Goal: Task Accomplishment & Management: Manage account settings

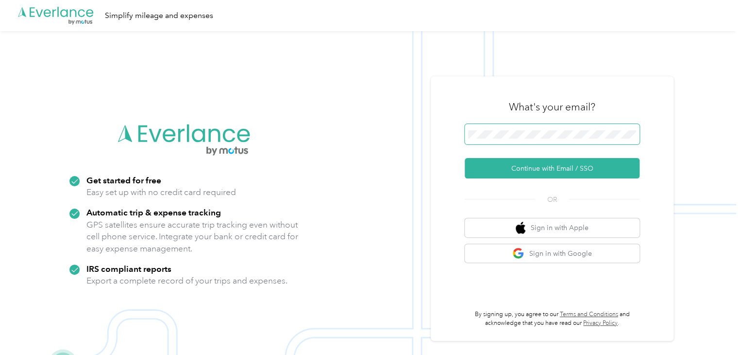
click at [542, 129] on span at bounding box center [552, 134] width 175 height 20
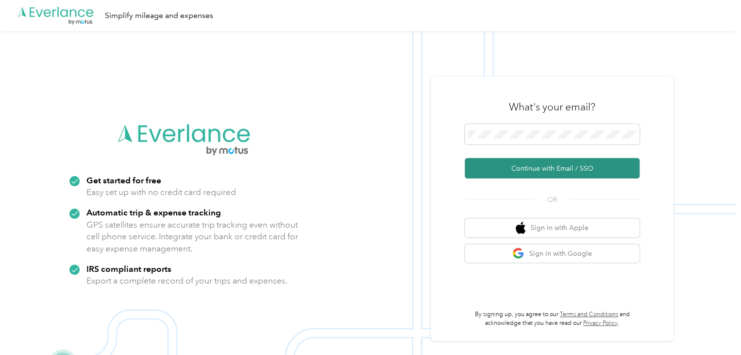
click at [541, 170] on button "Continue with Email / SSO" at bounding box center [552, 168] width 175 height 20
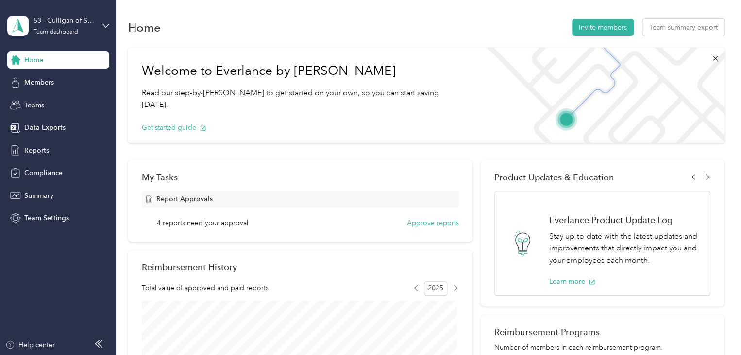
click at [101, 23] on div "53 - Culligan of San Diego Sales Manager (BLC) Team dashboard" at bounding box center [58, 26] width 102 height 34
click at [203, 31] on div "Home Invite members Team summary export" at bounding box center [426, 27] width 596 height 20
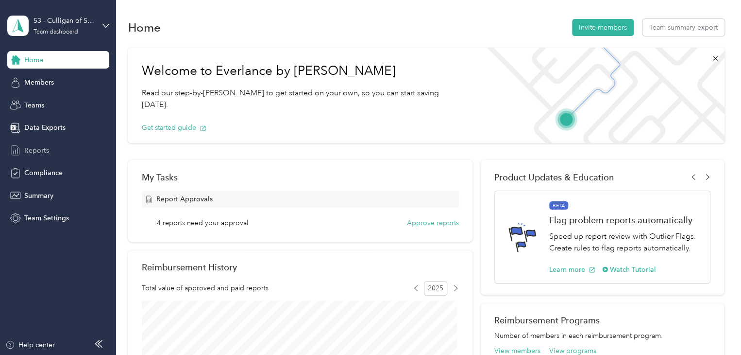
click at [33, 147] on span "Reports" at bounding box center [36, 150] width 25 height 10
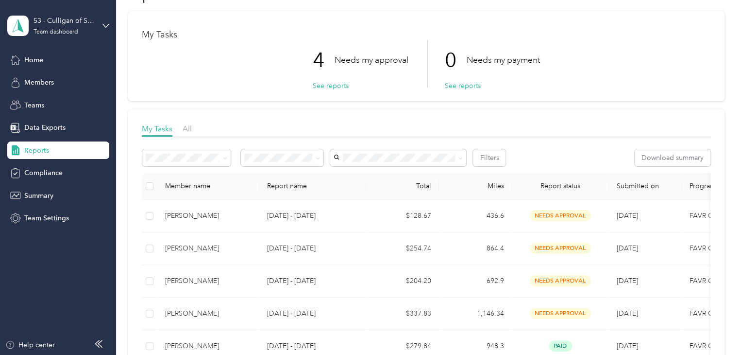
scroll to position [49, 0]
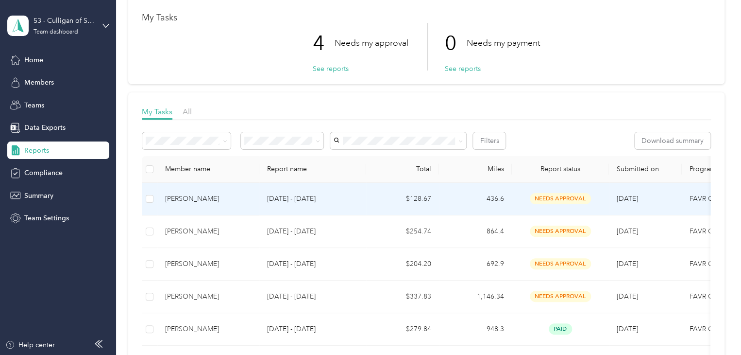
click at [517, 193] on td "needs approval" at bounding box center [560, 199] width 97 height 33
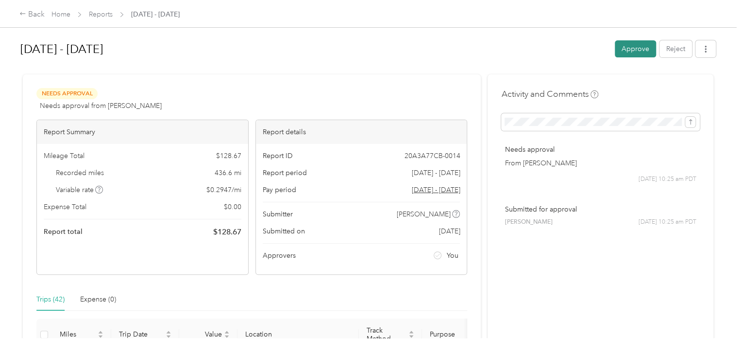
click at [620, 49] on button "Approve" at bounding box center [635, 48] width 41 height 17
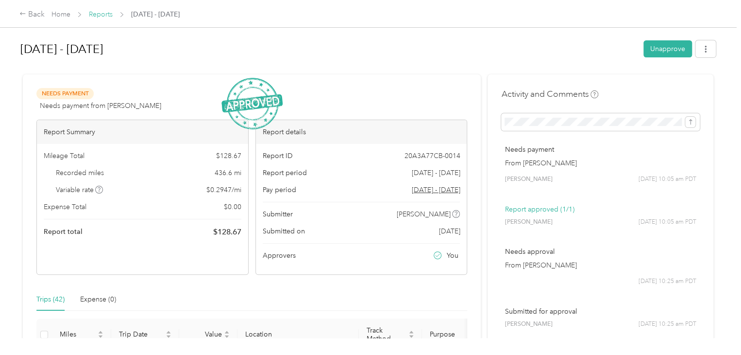
click at [105, 13] on link "Reports" at bounding box center [101, 14] width 24 height 8
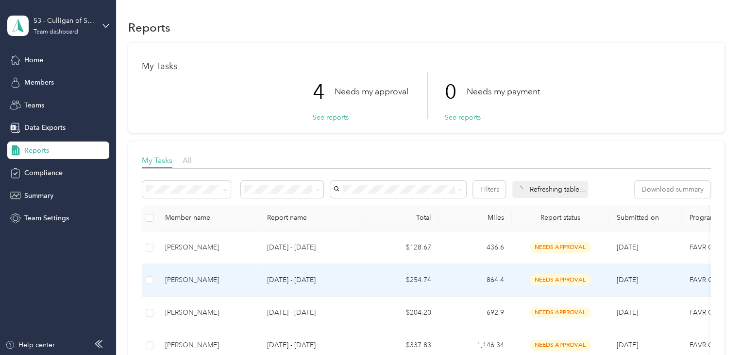
click at [453, 281] on td "864.4" at bounding box center [475, 280] width 73 height 33
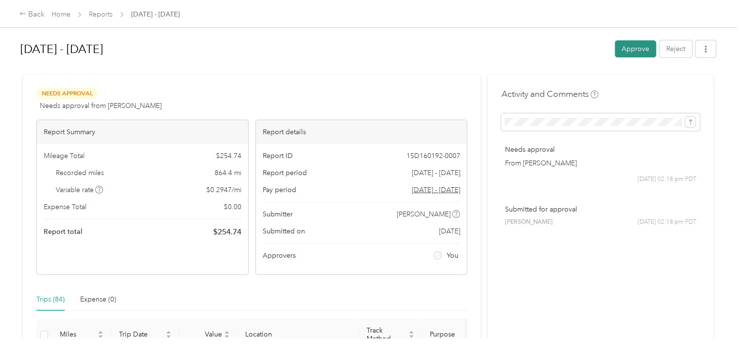
click at [625, 52] on button "Approve" at bounding box center [635, 48] width 41 height 17
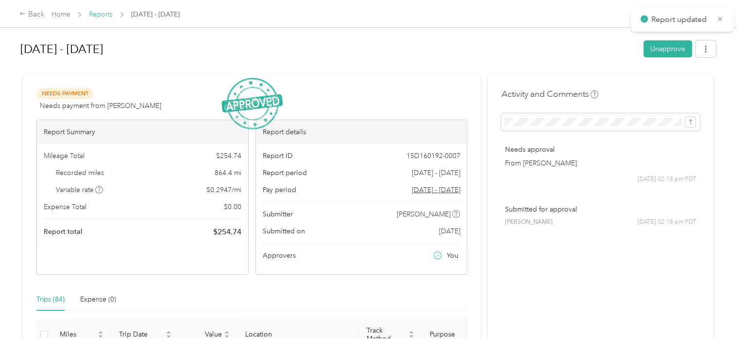
click at [106, 17] on link "Reports" at bounding box center [101, 14] width 24 height 8
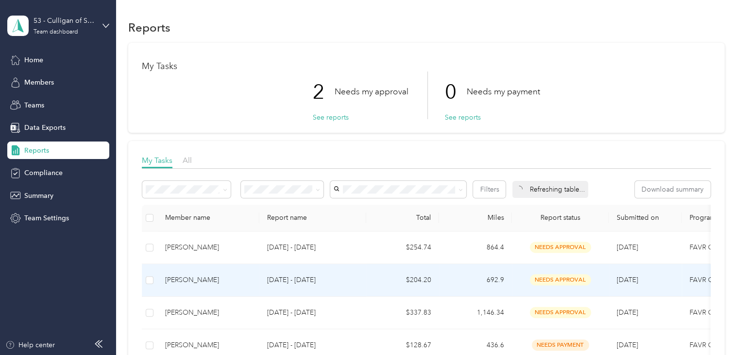
click at [234, 280] on div "[PERSON_NAME]" at bounding box center [208, 279] width 86 height 11
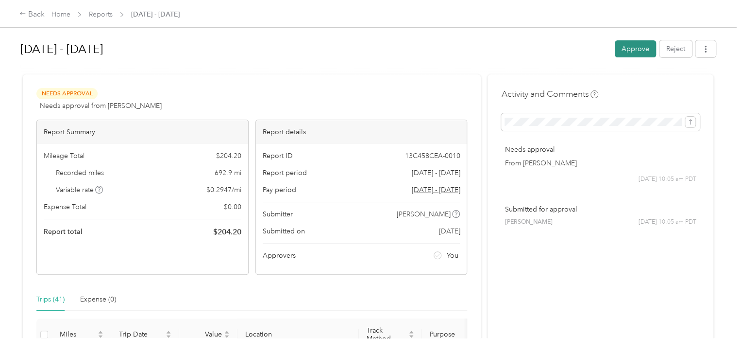
click at [618, 48] on button "Approve" at bounding box center [635, 48] width 41 height 17
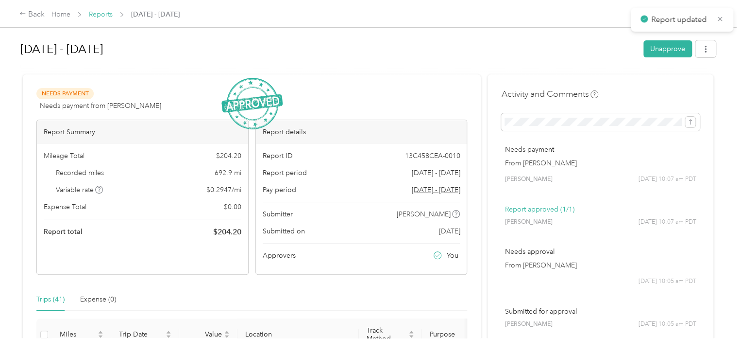
click at [104, 14] on link "Reports" at bounding box center [101, 14] width 24 height 8
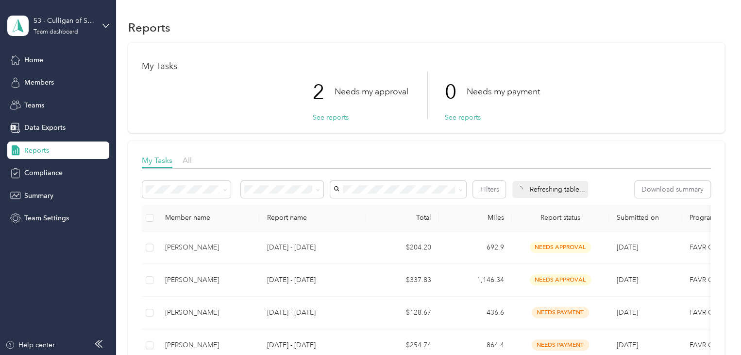
scroll to position [49, 0]
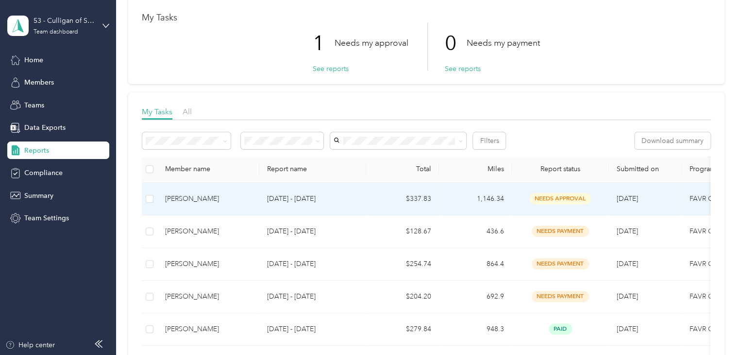
click at [340, 193] on p "[DATE] - [DATE]" at bounding box center [312, 198] width 91 height 11
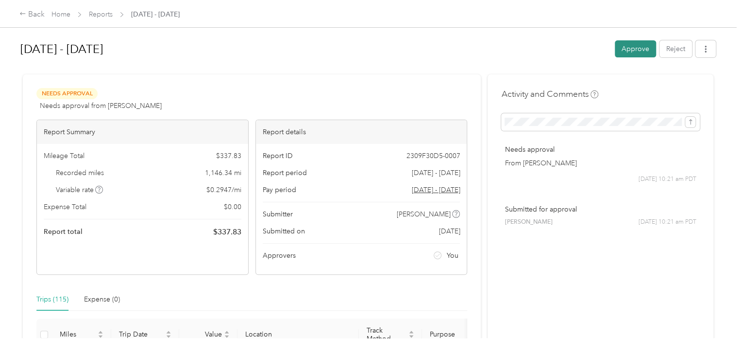
click at [623, 49] on button "Approve" at bounding box center [635, 48] width 41 height 17
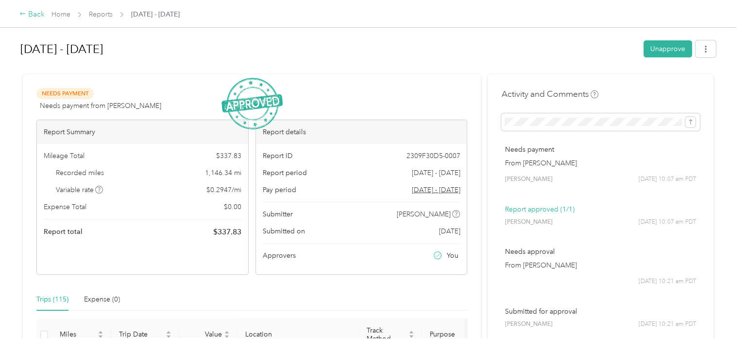
click at [32, 13] on div "Back" at bounding box center [31, 15] width 25 height 12
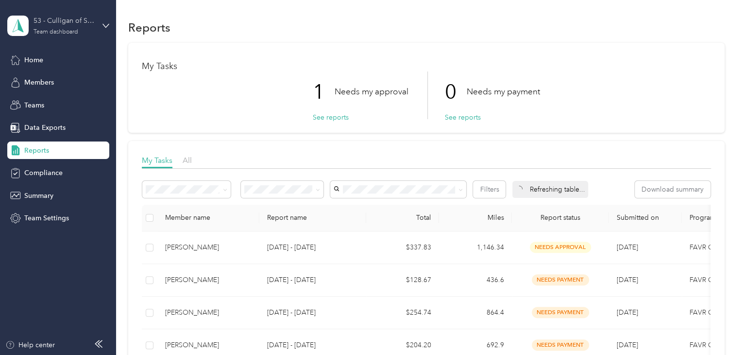
click at [82, 21] on div "53 - Culligan of San Diego Sales Manager (BLC)" at bounding box center [64, 21] width 61 height 10
click at [48, 100] on div "Personal dashboard" at bounding box center [46, 102] width 61 height 10
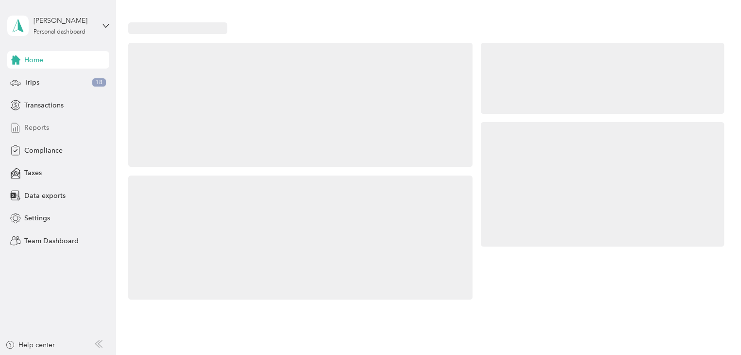
click at [33, 127] on span "Reports" at bounding box center [36, 127] width 25 height 10
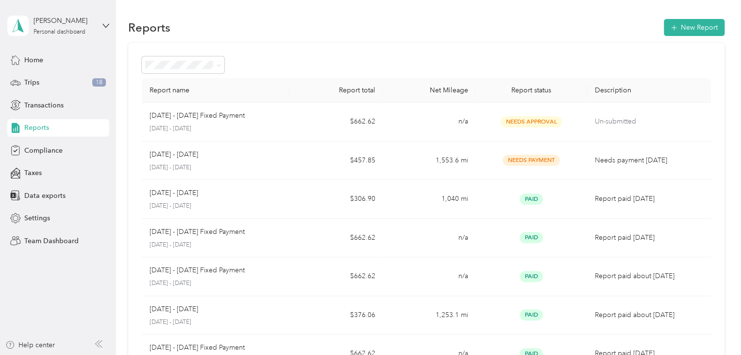
click at [437, 89] on th "Net Mileage" at bounding box center [429, 90] width 93 height 24
click at [40, 62] on span "Home" at bounding box center [33, 60] width 19 height 10
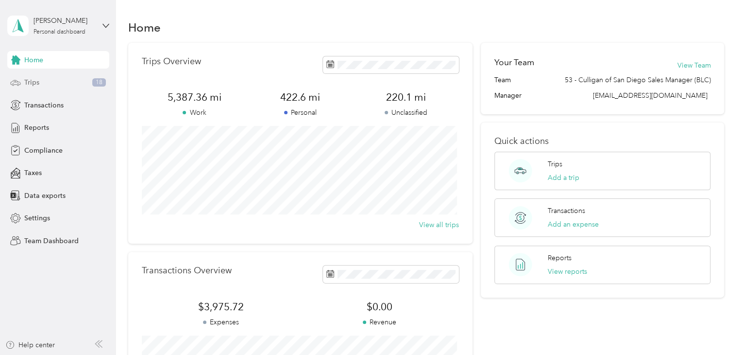
click at [29, 81] on span "Trips" at bounding box center [31, 82] width 15 height 10
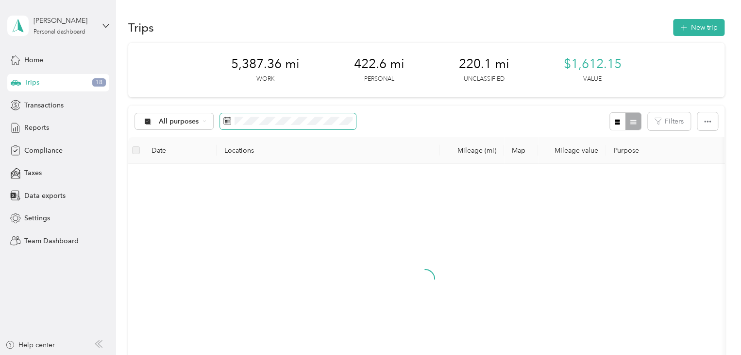
click at [225, 121] on rect at bounding box center [225, 121] width 1 height 1
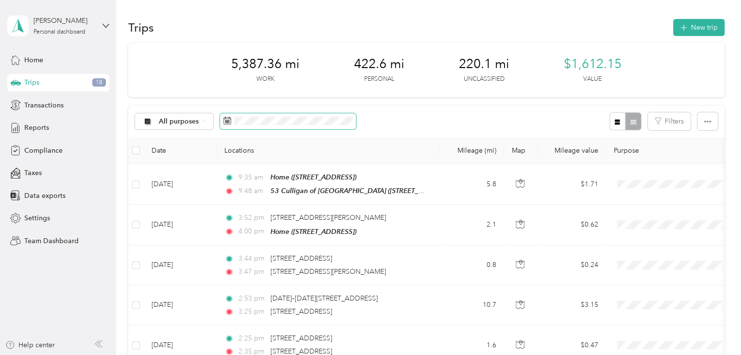
click at [227, 118] on icon at bounding box center [227, 121] width 8 height 8
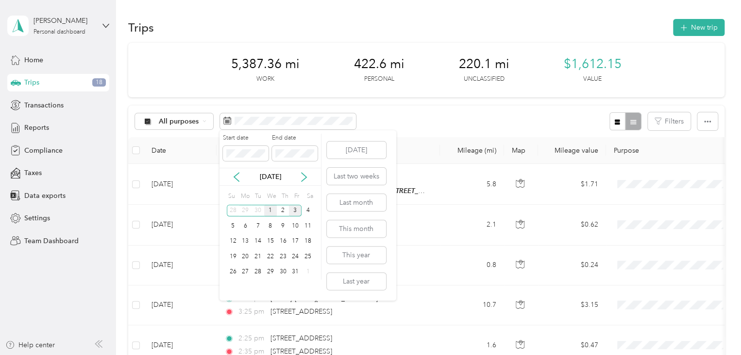
click at [268, 211] on div "1" at bounding box center [270, 210] width 13 height 12
click at [292, 210] on div "3" at bounding box center [295, 210] width 13 height 12
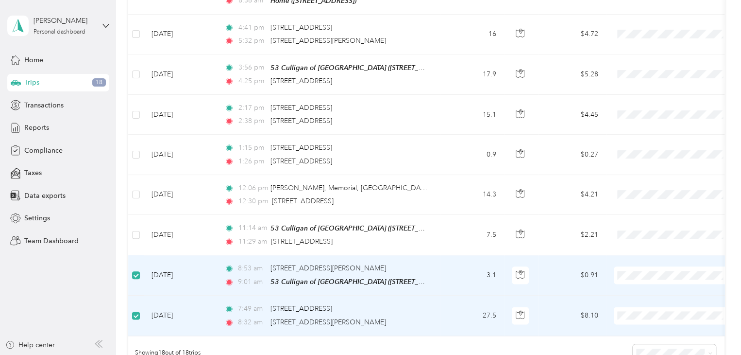
scroll to position [533, 0]
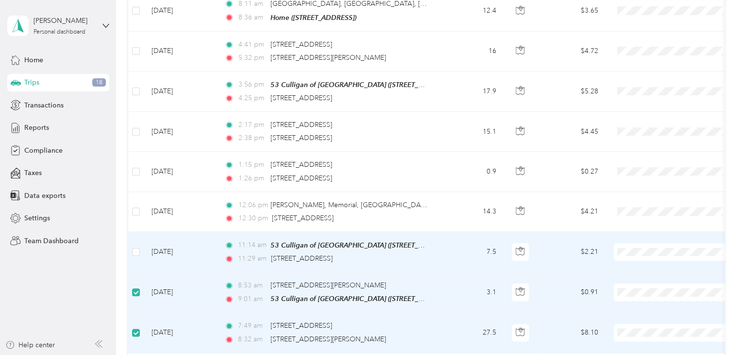
click at [130, 247] on td at bounding box center [136, 252] width 16 height 40
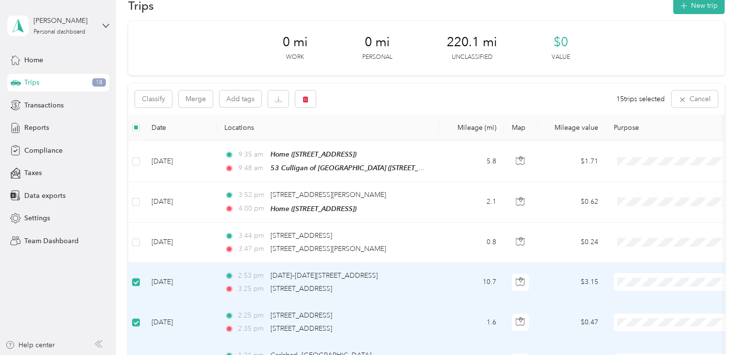
scroll to position [0, 0]
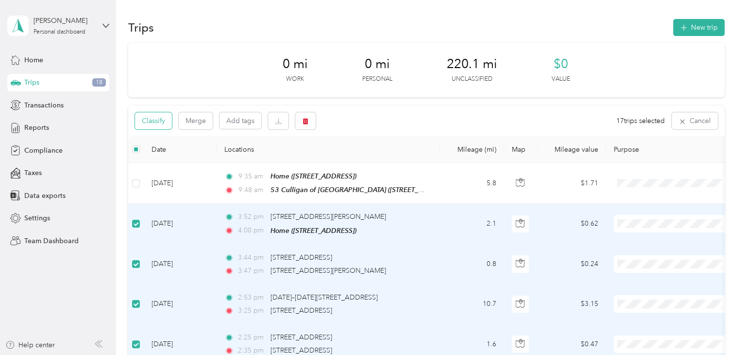
click at [148, 123] on button "Classify" at bounding box center [153, 120] width 37 height 17
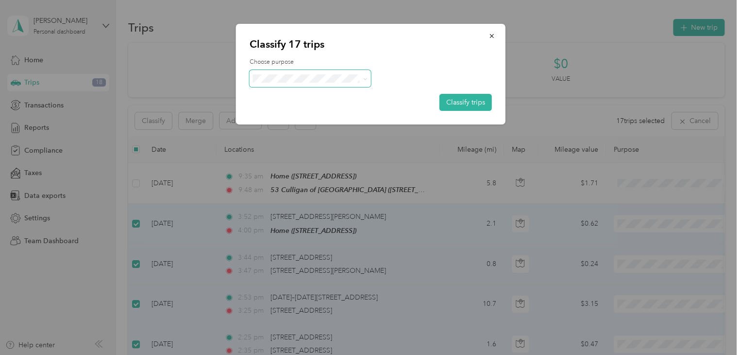
click at [313, 83] on span at bounding box center [310, 78] width 121 height 17
click at [304, 97] on li "Hall's Culligan Water" at bounding box center [309, 96] width 121 height 17
click at [473, 100] on button "Classify trips" at bounding box center [466, 102] width 52 height 17
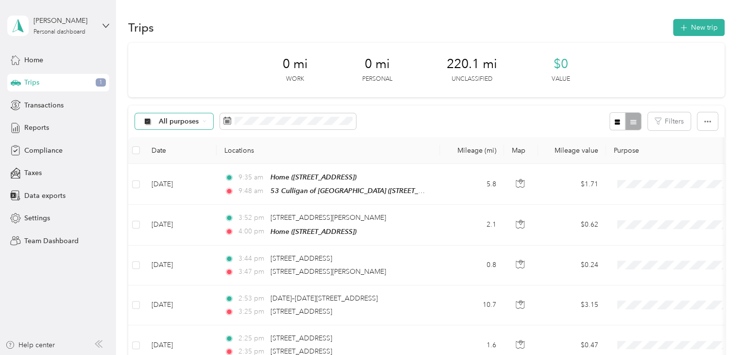
click at [194, 122] on span "All purposes" at bounding box center [179, 121] width 40 height 7
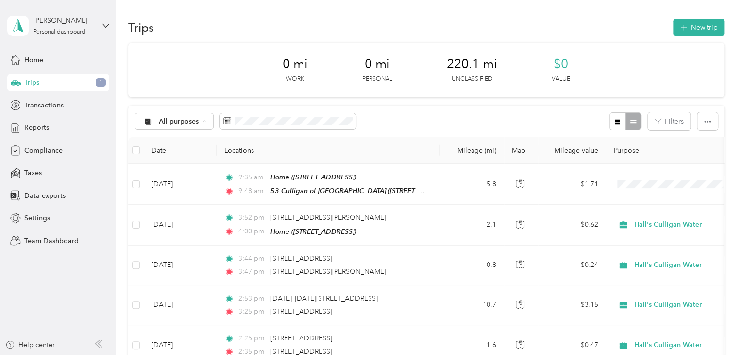
click at [187, 154] on span "Unclassified" at bounding box center [192, 156] width 67 height 10
